Goal: Task Accomplishment & Management: Manage account settings

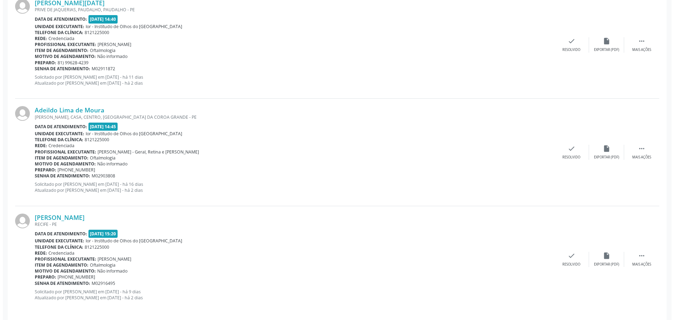
scroll to position [653, 0]
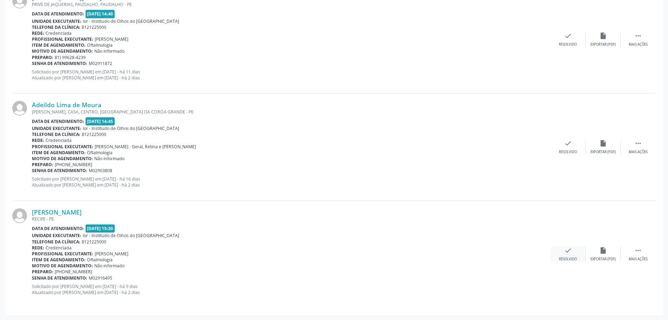
click at [561, 251] on div "check Resolvido" at bounding box center [568, 253] width 35 height 15
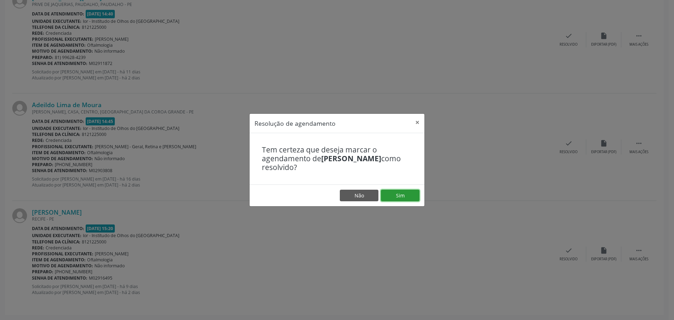
click at [394, 193] on button "Sim" at bounding box center [400, 195] width 39 height 12
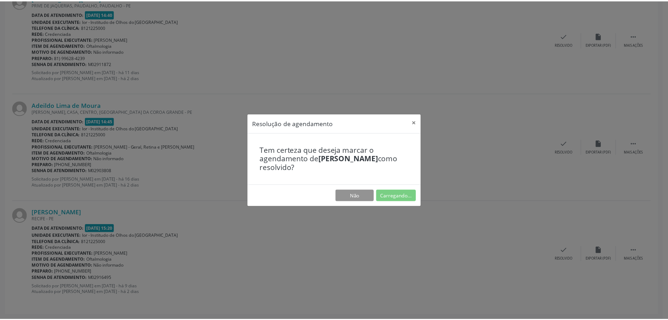
scroll to position [0, 0]
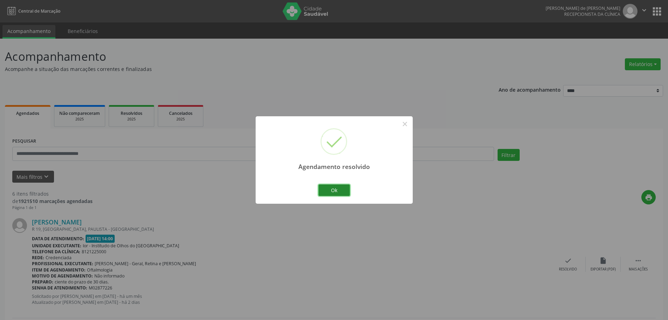
click at [330, 187] on button "Ok" at bounding box center [335, 190] width 32 height 12
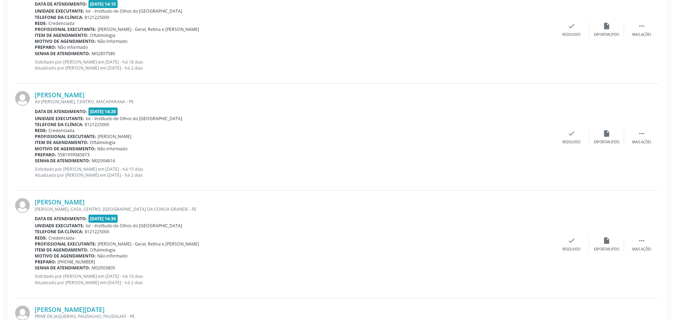
scroll to position [335, 0]
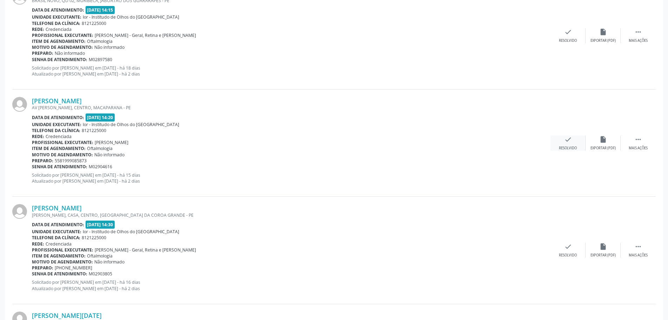
click at [567, 146] on div "Resolvido" at bounding box center [568, 148] width 18 height 5
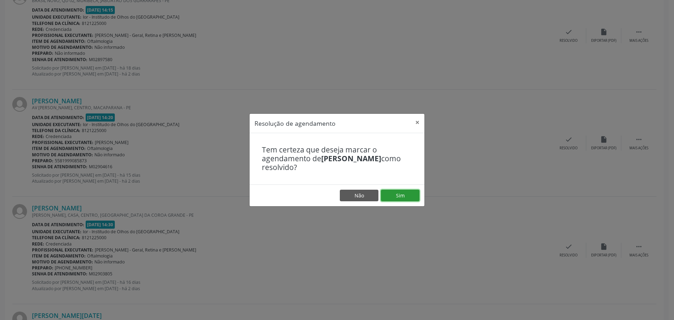
click at [392, 192] on button "Sim" at bounding box center [400, 195] width 39 height 12
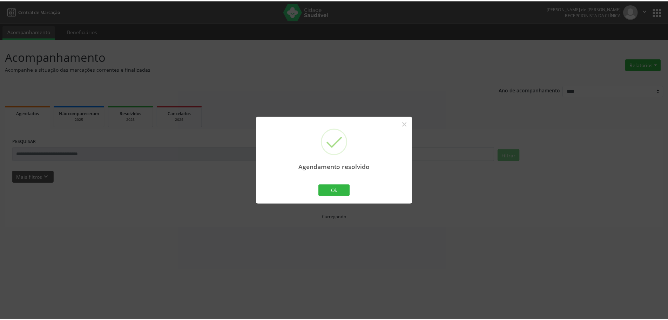
scroll to position [0, 0]
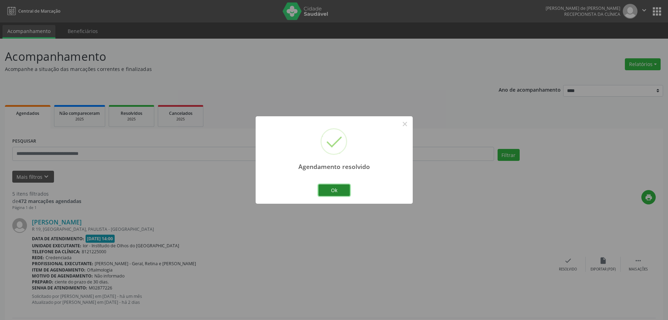
click at [326, 189] on button "Ok" at bounding box center [335, 190] width 32 height 12
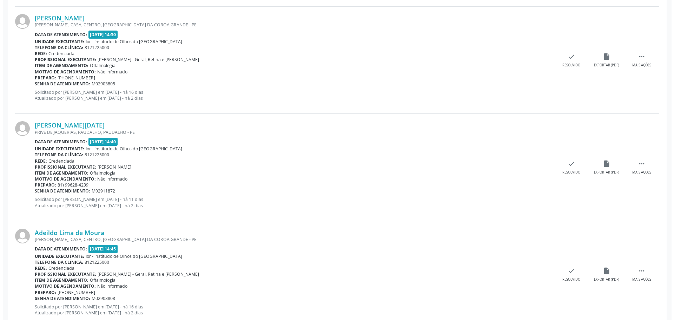
scroll to position [421, 0]
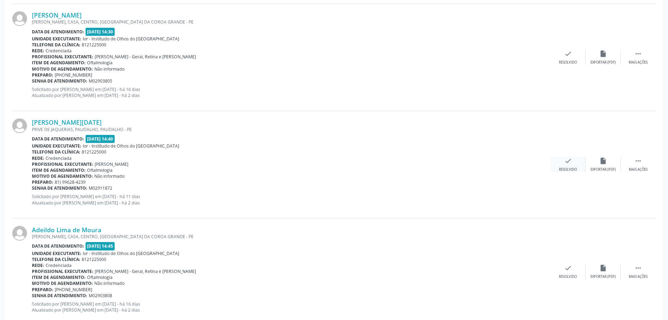
click at [574, 164] on div "check Resolvido" at bounding box center [568, 164] width 35 height 15
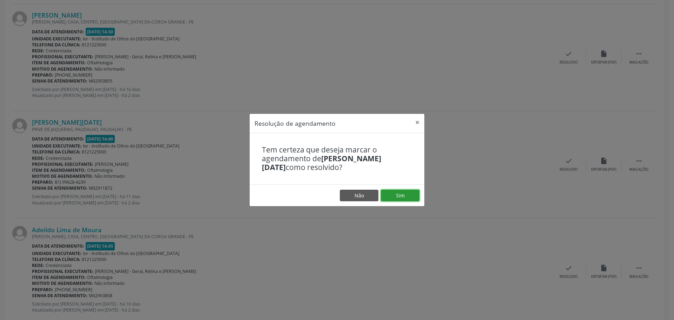
click at [399, 195] on button "Sim" at bounding box center [400, 195] width 39 height 12
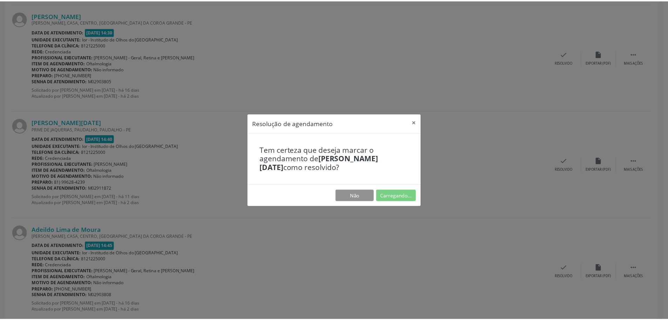
scroll to position [0, 0]
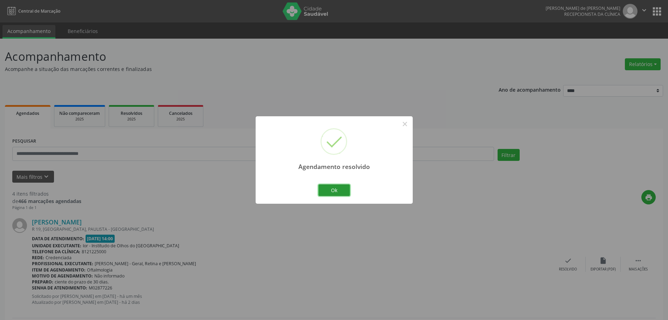
drag, startPoint x: 340, startPoint y: 192, endPoint x: 414, endPoint y: 176, distance: 76.0
click at [339, 192] on button "Ok" at bounding box center [335, 190] width 32 height 12
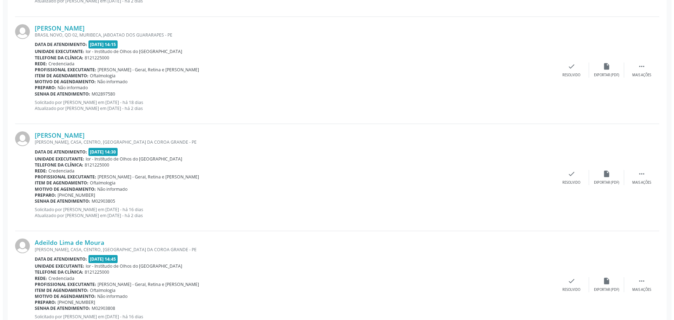
scroll to position [332, 0]
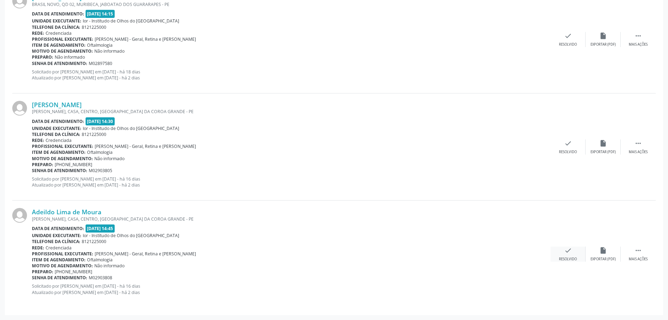
click at [570, 261] on div "Resolvido" at bounding box center [568, 259] width 18 height 5
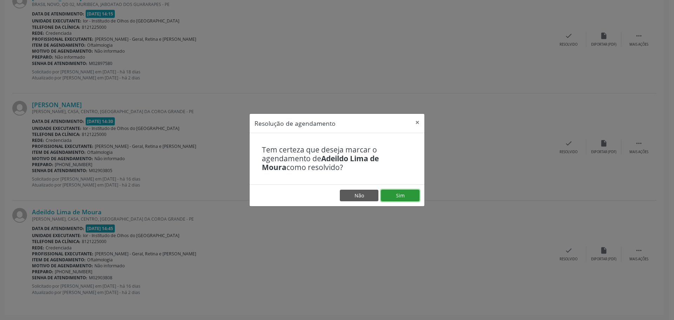
click at [394, 192] on button "Sim" at bounding box center [400, 195] width 39 height 12
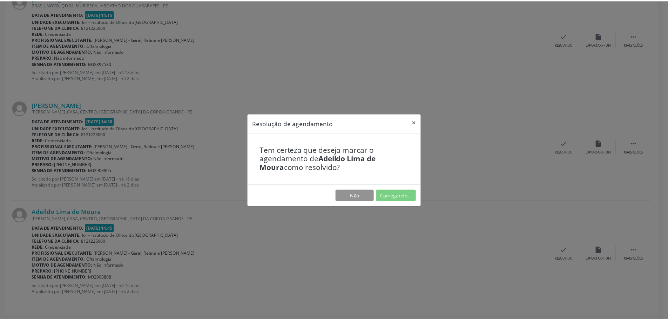
scroll to position [0, 0]
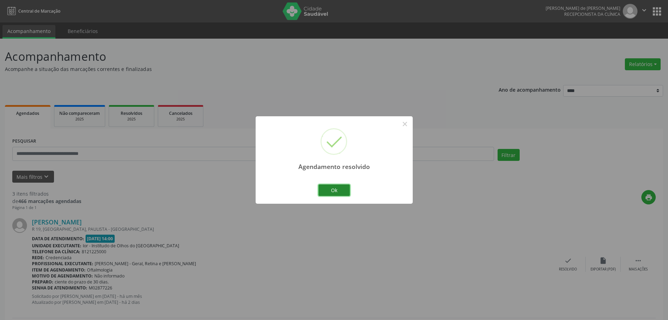
click at [343, 191] on button "Ok" at bounding box center [335, 190] width 32 height 12
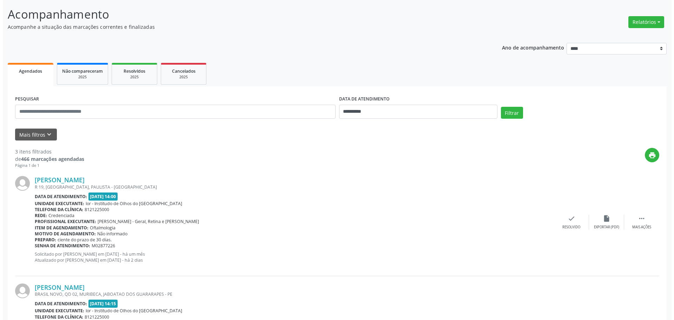
scroll to position [175, 0]
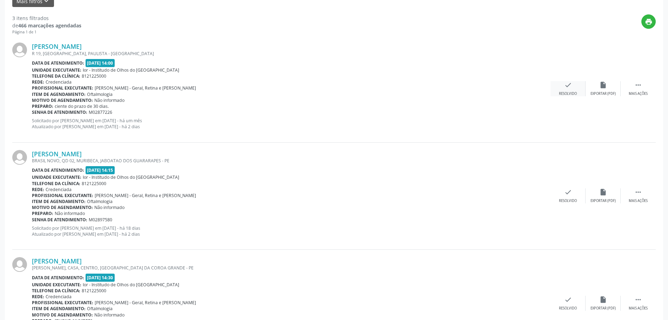
click at [567, 87] on icon "check" at bounding box center [569, 85] width 8 height 8
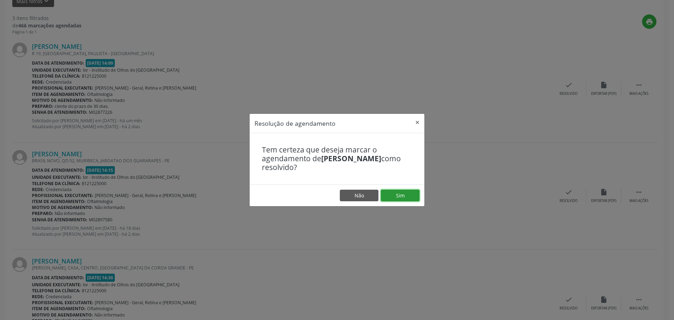
click at [413, 195] on button "Sim" at bounding box center [400, 195] width 39 height 12
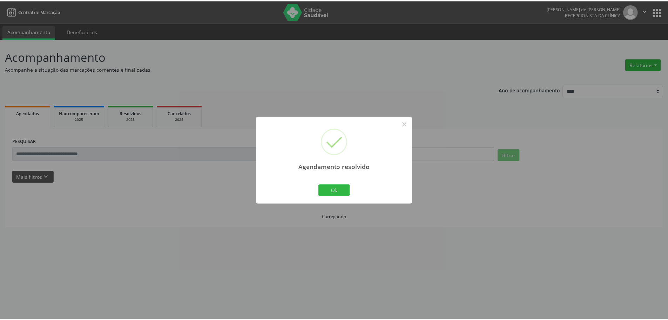
scroll to position [0, 0]
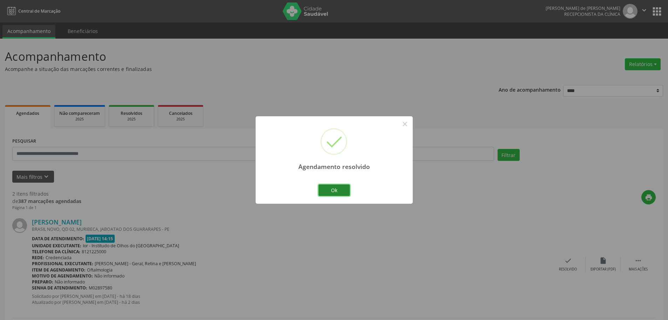
click at [337, 185] on button "Ok" at bounding box center [335, 190] width 32 height 12
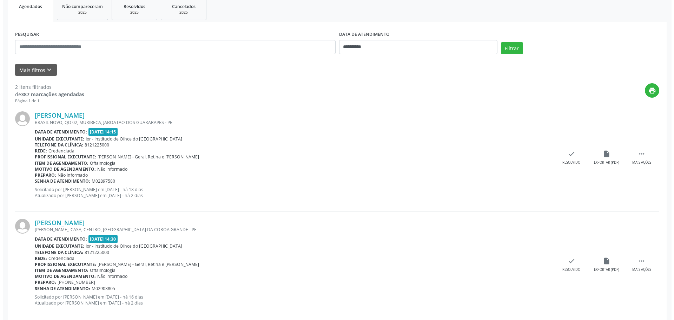
scroll to position [117, 0]
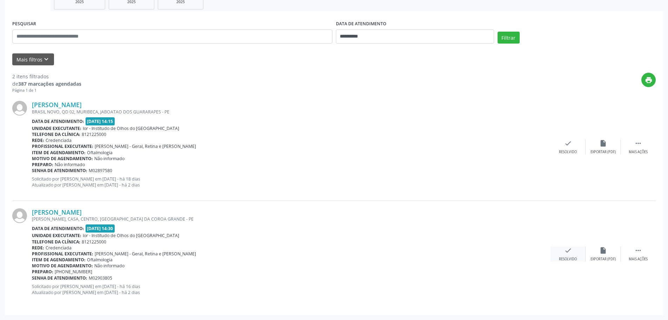
click at [567, 256] on div "check Resolvido" at bounding box center [568, 253] width 35 height 15
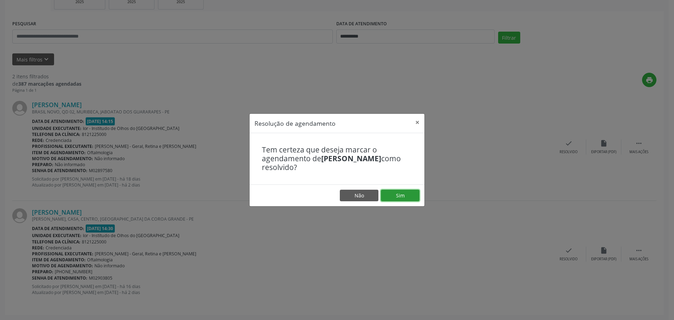
click at [411, 195] on button "Sim" at bounding box center [400, 195] width 39 height 12
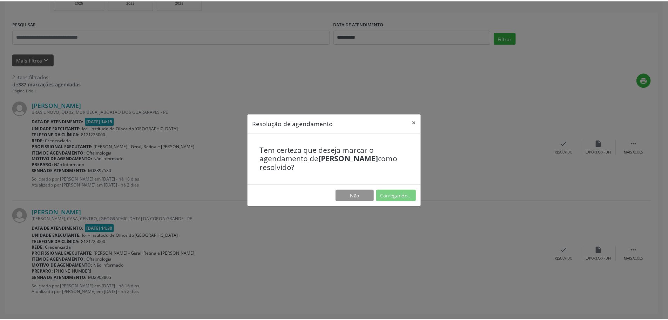
scroll to position [0, 0]
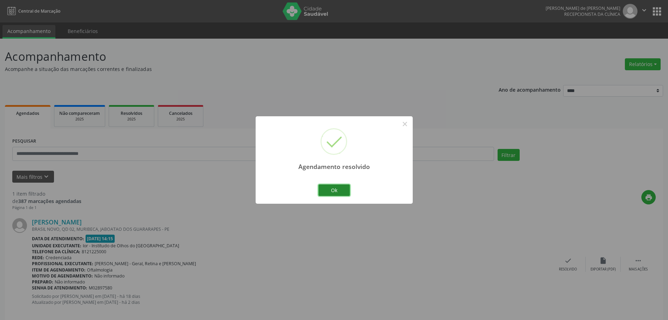
click at [345, 185] on button "Ok" at bounding box center [335, 190] width 32 height 12
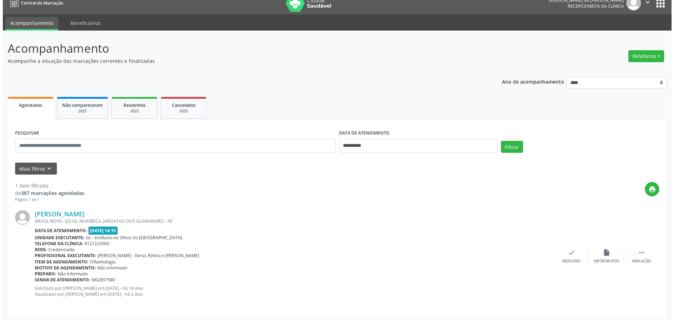
scroll to position [10, 0]
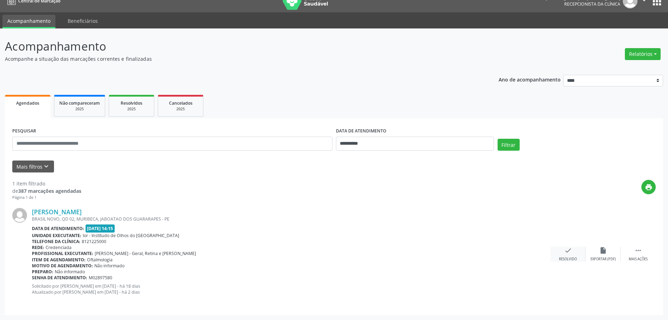
click at [562, 255] on div "check Resolvido" at bounding box center [568, 253] width 35 height 15
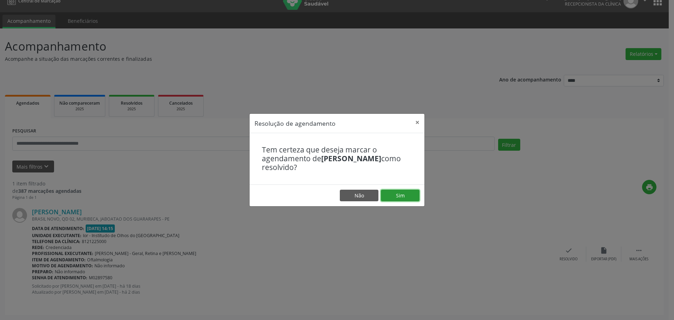
click at [404, 194] on button "Sim" at bounding box center [400, 195] width 39 height 12
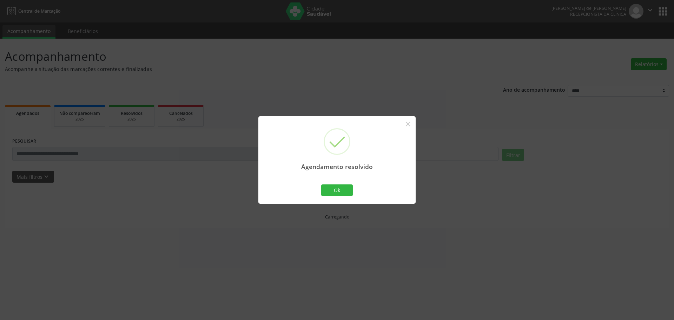
scroll to position [0, 0]
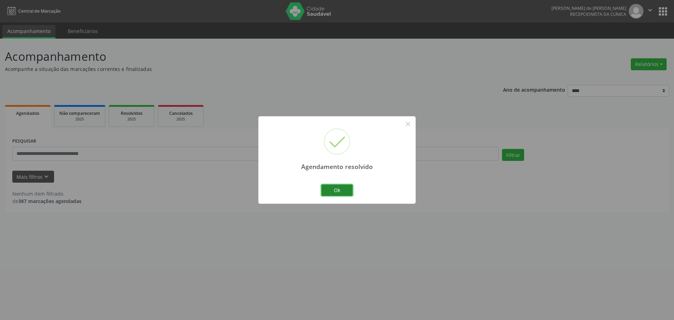
click at [340, 190] on button "Ok" at bounding box center [337, 190] width 32 height 12
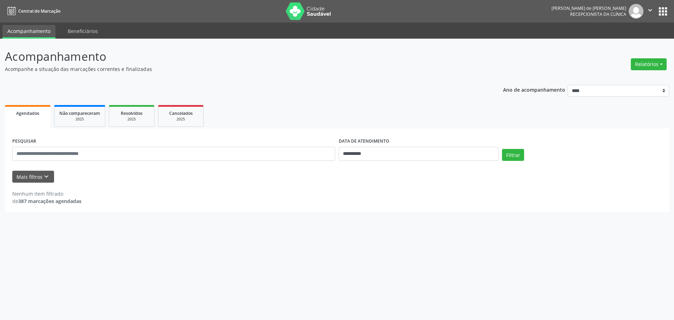
click at [649, 8] on icon "" at bounding box center [650, 10] width 8 height 8
click at [634, 42] on link "Sair" at bounding box center [632, 43] width 48 height 10
